Goal: Information Seeking & Learning: Learn about a topic

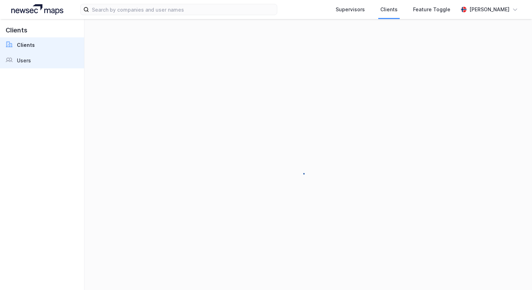
click at [38, 57] on link "Users" at bounding box center [42, 60] width 84 height 15
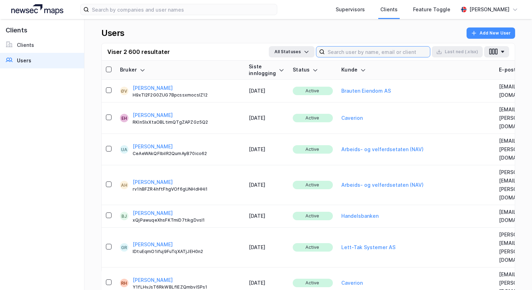
click at [345, 51] on input at bounding box center [377, 51] width 105 height 11
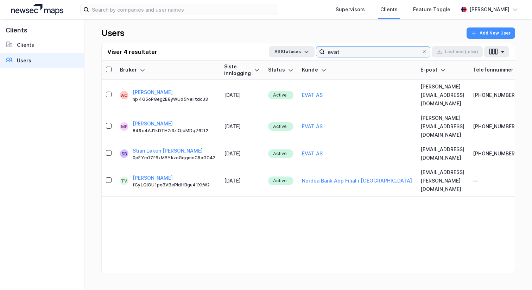
click at [356, 47] on input "evat" at bounding box center [373, 51] width 97 height 11
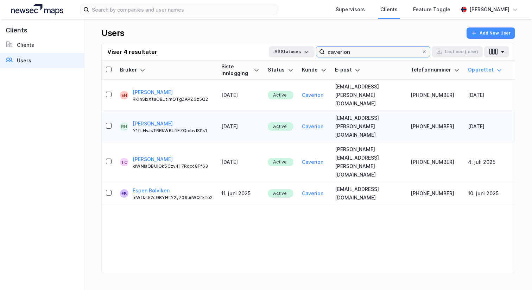
type input "caverion"
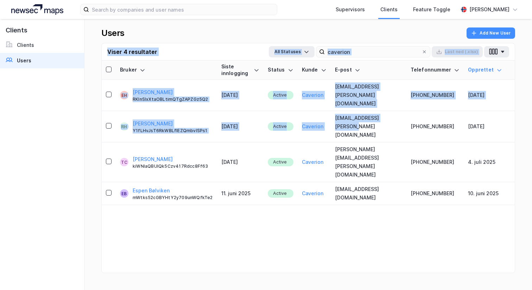
drag, startPoint x: 382, startPoint y: 108, endPoint x: 341, endPoint y: 37, distance: 81.5
click at [341, 37] on div "Users Add New User Viser 4 resultater All Statuses caverion Last [PERSON_NAME] …" at bounding box center [308, 154] width 448 height 271
click at [341, 37] on div "Users Add New User" at bounding box center [308, 34] width 414 height 15
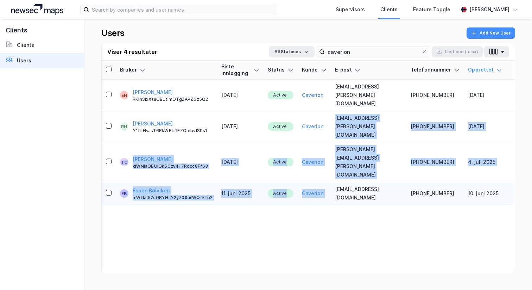
drag, startPoint x: 322, startPoint y: 109, endPoint x: 384, endPoint y: 148, distance: 73.5
click at [385, 148] on tbody "EH [PERSON_NAME] RKlnSlxXtaOBLtimQTgZAPZGz5Q2 [DATE] Active Caverion [EMAIL_ADD…" at bounding box center [308, 142] width 413 height 125
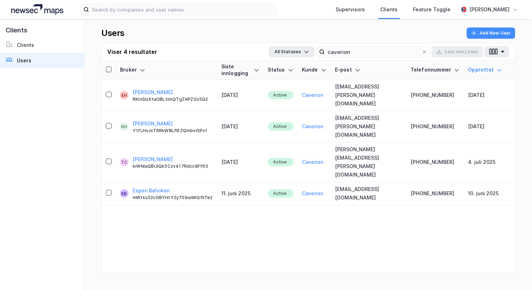
click at [396, 179] on div "Bruker Siste innlogging Status [PERSON_NAME] E-post Telefonnummer Opprettet EH …" at bounding box center [308, 175] width 413 height 229
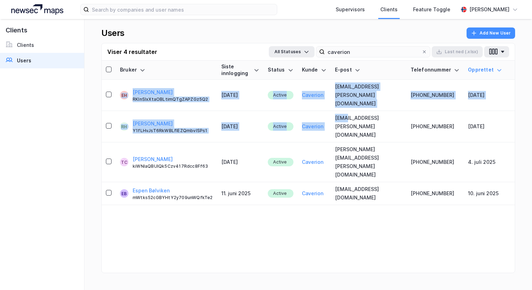
drag, startPoint x: 336, startPoint y: 111, endPoint x: 384, endPoint y: 67, distance: 65.0
click at [384, 68] on table "Bruker Siste innlogging Status [PERSON_NAME] E-post Telefonnummer Opprettet EH …" at bounding box center [308, 133] width 413 height 144
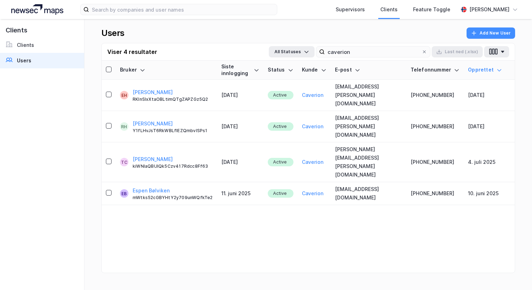
click at [396, 34] on div "Users Add New User" at bounding box center [308, 34] width 414 height 15
click at [49, 1] on div "Supervisors Clients Feature Toggle [PERSON_NAME]" at bounding box center [266, 9] width 532 height 19
click at [48, 11] on img at bounding box center [37, 9] width 52 height 11
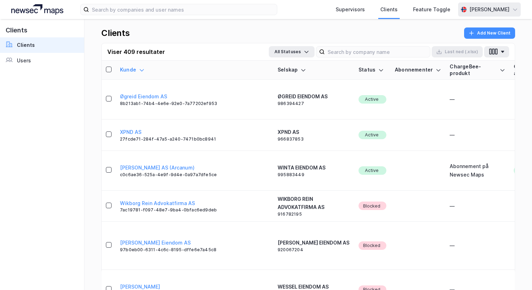
click at [470, 8] on div "[PERSON_NAME]" at bounding box center [489, 9] width 40 height 8
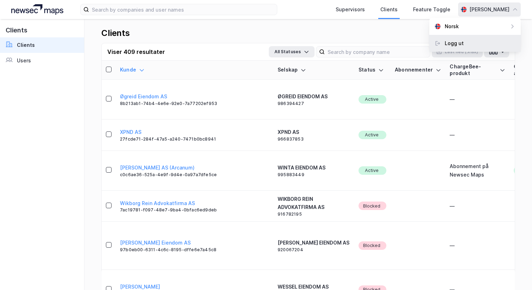
click at [462, 49] on div "Logg ut" at bounding box center [474, 43] width 91 height 17
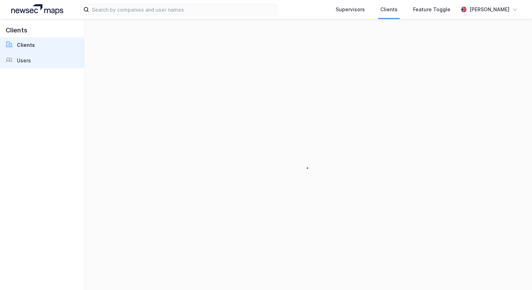
click at [40, 64] on link "Users" at bounding box center [42, 60] width 84 height 15
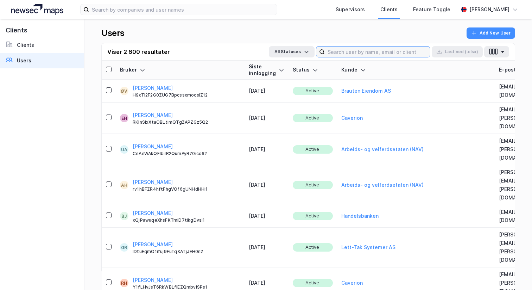
click at [355, 50] on input at bounding box center [377, 51] width 105 height 11
click at [348, 53] on input at bounding box center [377, 51] width 105 height 11
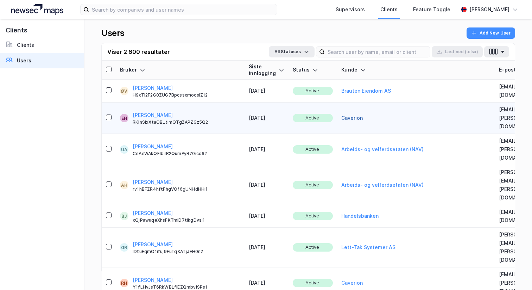
click at [341, 114] on button "Caverion" at bounding box center [351, 118] width 21 height 8
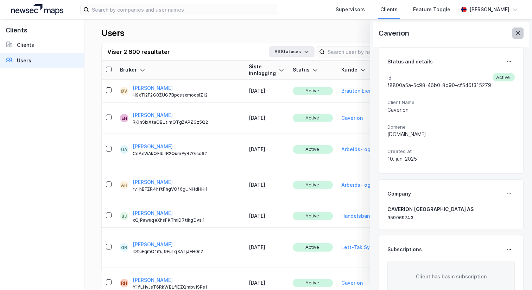
click at [519, 34] on icon at bounding box center [518, 33] width 4 height 4
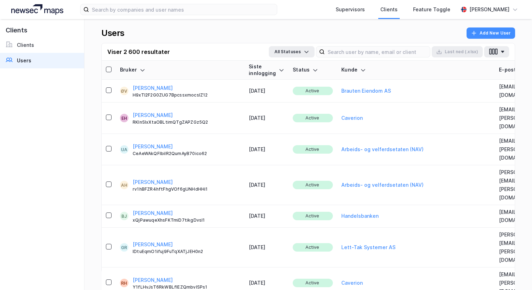
click at [353, 45] on div "Viser 2 600 resultater All Statuses Last ned (.xlsx)" at bounding box center [308, 51] width 413 height 17
click at [354, 55] on input at bounding box center [377, 51] width 105 height 11
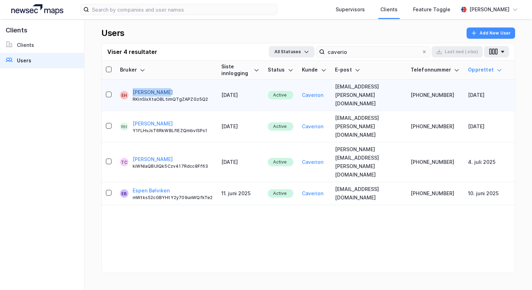
drag, startPoint x: 167, startPoint y: 84, endPoint x: 133, endPoint y: 86, distance: 34.2
click at [133, 88] on div "Eskil Hansen RKlnSlxXtaOBLtimQTgZAPZGz5Q2" at bounding box center [173, 95] width 80 height 14
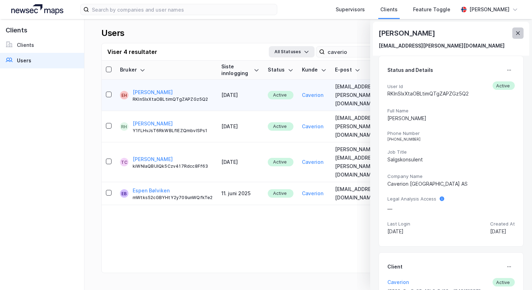
click at [522, 33] on button at bounding box center [517, 32] width 11 height 11
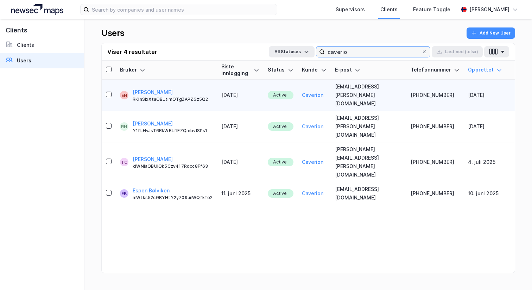
click at [343, 52] on input "caverio" at bounding box center [373, 51] width 97 height 11
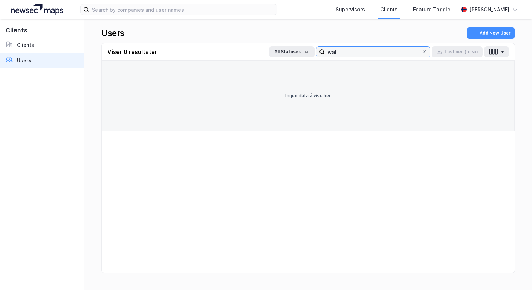
type input "wali"
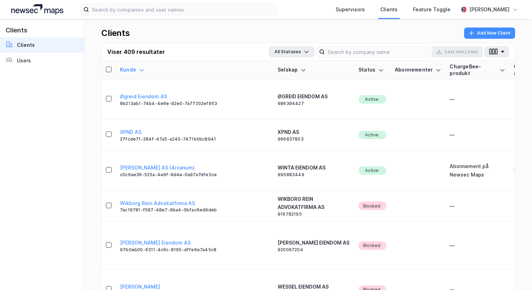
click at [38, 68] on div "Clients Clients Users" at bounding box center [42, 154] width 84 height 271
click at [37, 63] on link "Users" at bounding box center [42, 60] width 84 height 15
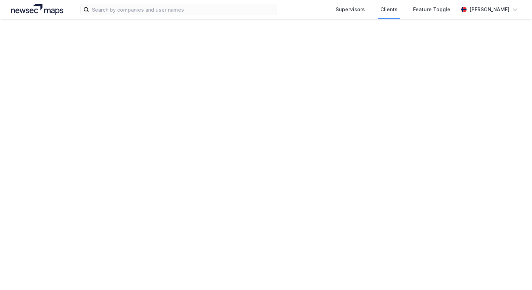
click at [347, 48] on div "Supervisors Clients Feature Toggle Andreas Vestadmin Clients Clients Users User…" at bounding box center [266, 145] width 532 height 290
click at [0, 0] on input at bounding box center [0, 0] width 0 height 0
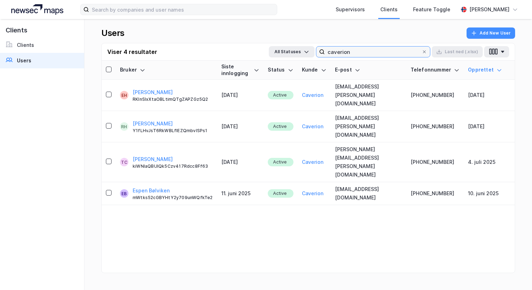
type input "caverion"
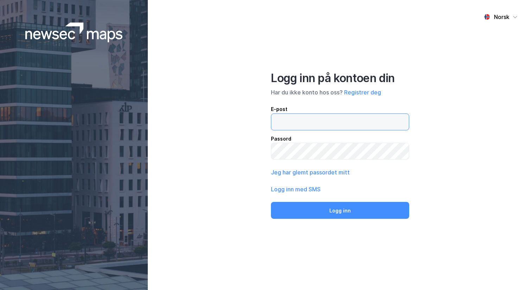
click at [338, 122] on input "email" at bounding box center [340, 122] width 138 height 16
type input "[PERSON_NAME][EMAIL_ADDRESS][DOMAIN_NAME]"
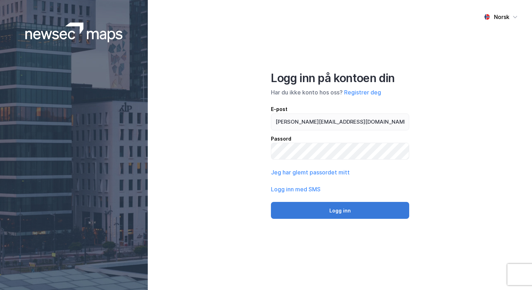
click at [326, 205] on button "Logg inn" at bounding box center [340, 210] width 138 height 17
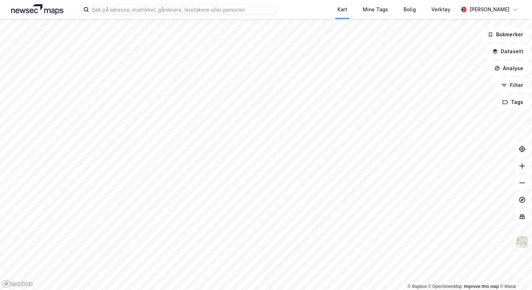
click at [170, 3] on div "Kart Mine Tags Bolig Verktøy Andreas Vestadmin" at bounding box center [266, 9] width 532 height 19
click at [165, 9] on input at bounding box center [183, 9] width 188 height 11
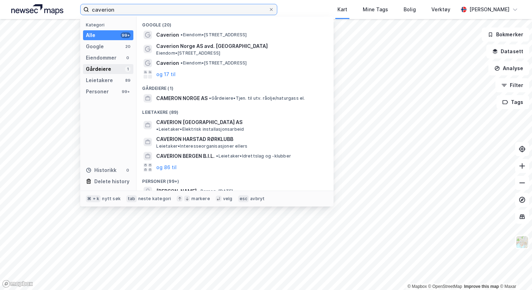
type input "caverion"
click at [109, 72] on div "Gårdeiere" at bounding box center [98, 69] width 25 height 8
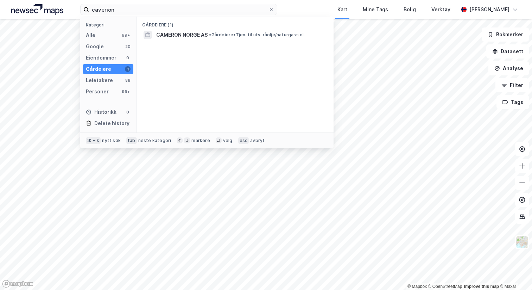
click at [109, 74] on div "Kategori Alle 99+ Google 20 Eiendommer 0 Gårdeiere 1 Leietakere 89 Personer 99+…" at bounding box center [108, 75] width 56 height 116
click at [109, 79] on div "Leietakere" at bounding box center [99, 80] width 27 height 8
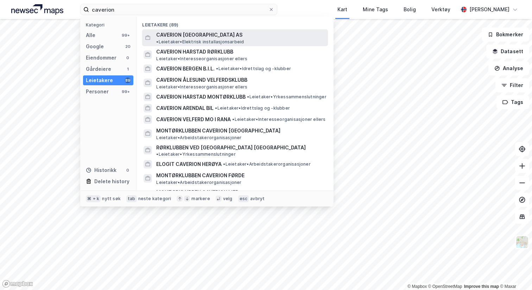
click at [199, 33] on span "CAVERION [GEOGRAPHIC_DATA] AS" at bounding box center [199, 35] width 86 height 8
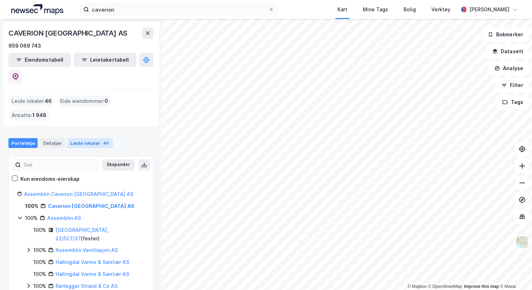
click at [91, 138] on div "Leide lokaler 46" at bounding box center [90, 143] width 45 height 10
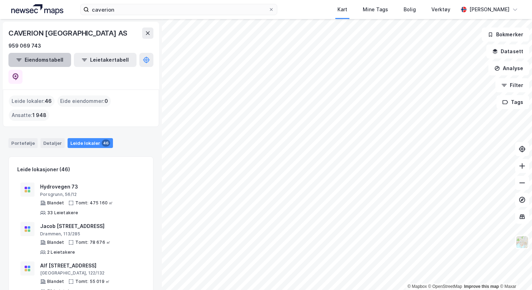
click at [48, 63] on button "Eiendomstabell" at bounding box center [39, 60] width 63 height 14
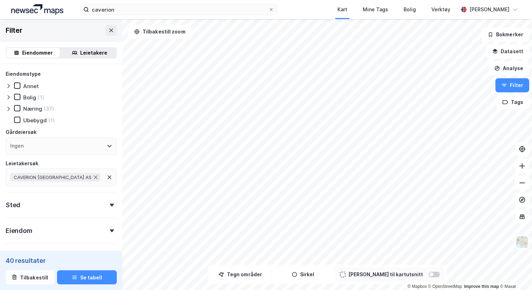
click at [429, 273] on div at bounding box center [434, 274] width 11 height 6
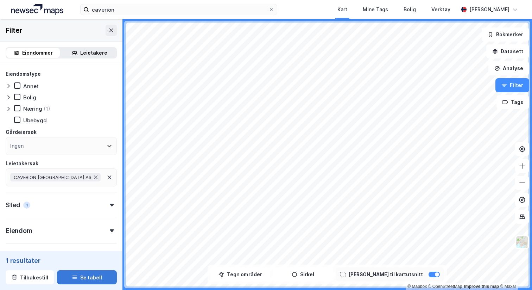
click at [71, 274] on button "Se tabell" at bounding box center [87, 277] width 60 height 14
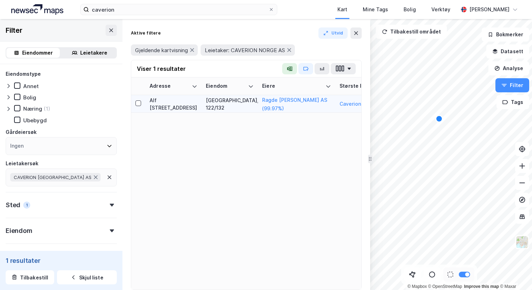
click at [173, 103] on div "Alf Bjerckes vei 18" at bounding box center [174, 103] width 48 height 15
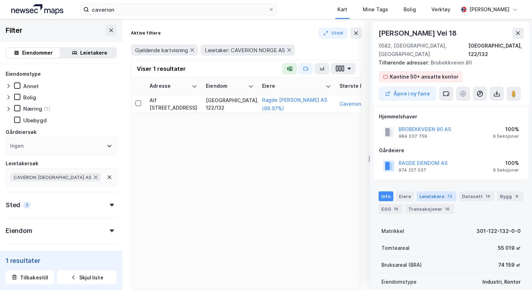
click at [431, 191] on div "Leietakere 72" at bounding box center [437, 196] width 40 height 10
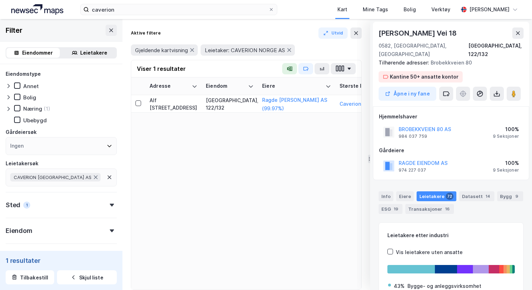
click at [419, 36] on div "Alf Bjerckes Vei 18" at bounding box center [419, 32] width 80 height 11
copy div "Alf Bjerckes Vei 18"
